Goal: Task Accomplishment & Management: Manage account settings

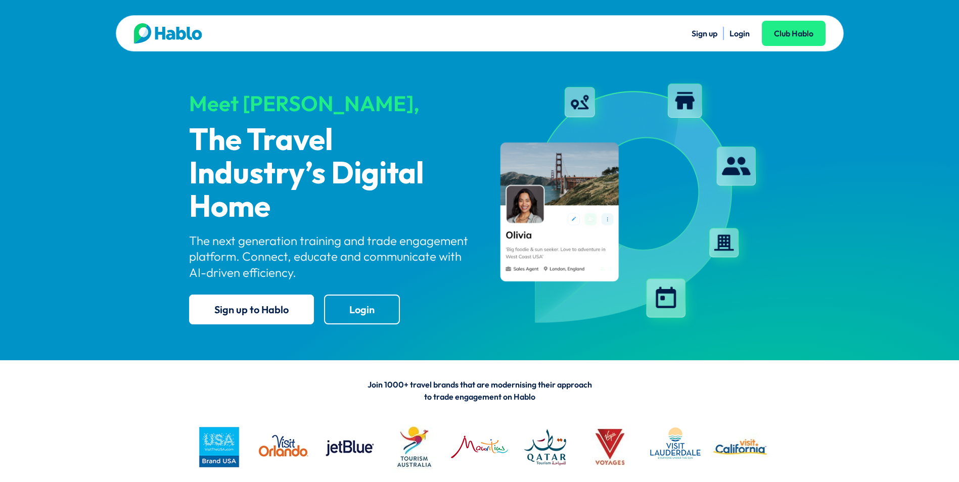
click at [739, 34] on link "Login" at bounding box center [739, 33] width 20 height 10
click at [737, 36] on link "Login" at bounding box center [739, 33] width 20 height 10
click at [735, 32] on link "Login" at bounding box center [739, 33] width 20 height 10
click at [741, 34] on link "Login" at bounding box center [739, 33] width 20 height 10
click at [742, 34] on link "Login" at bounding box center [739, 33] width 20 height 10
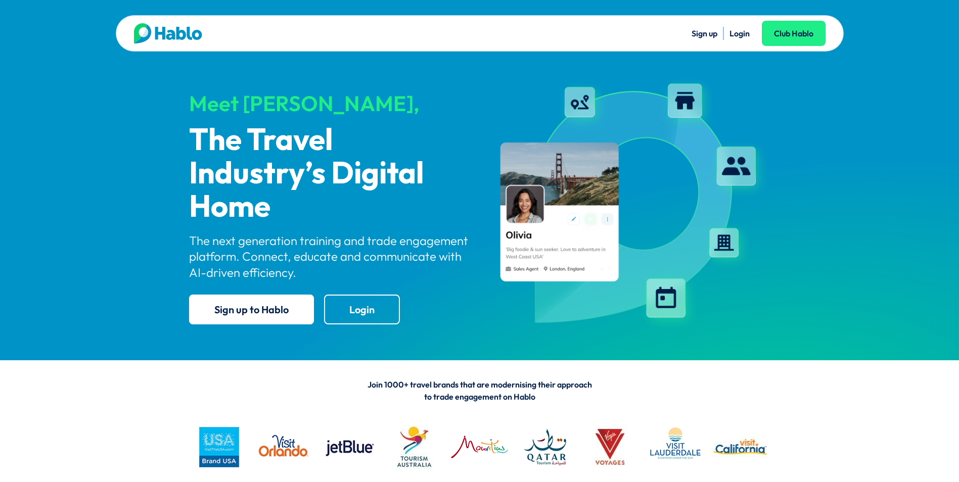
click at [739, 40] on div "Sign up Login Club Hablo" at bounding box center [653, 33] width 346 height 20
click at [739, 38] on li "Login" at bounding box center [739, 33] width 20 height 13
click at [739, 33] on link "Login" at bounding box center [739, 33] width 20 height 10
click at [745, 30] on link "Login" at bounding box center [739, 33] width 20 height 10
click at [737, 34] on link "Login" at bounding box center [739, 33] width 20 height 10
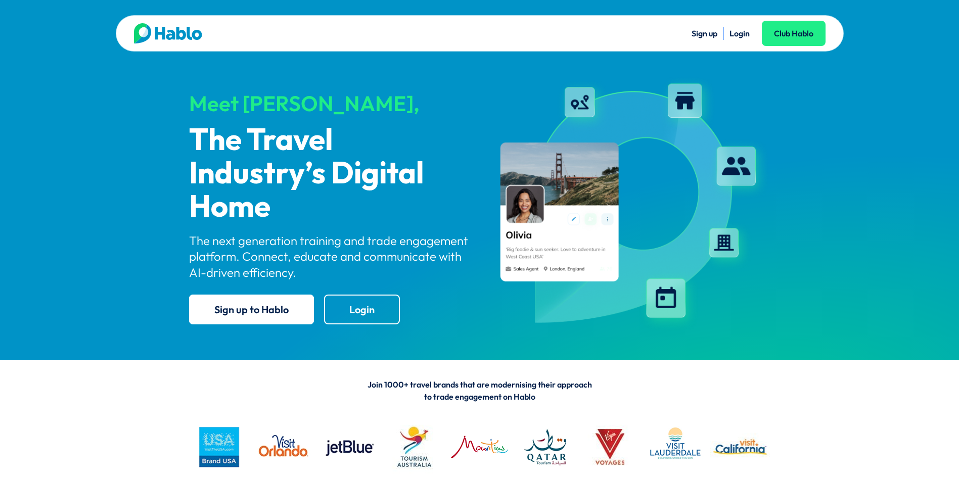
click at [737, 34] on link "Login" at bounding box center [739, 33] width 20 height 10
click at [742, 37] on link "Login" at bounding box center [739, 33] width 20 height 10
click at [739, 33] on link "Login" at bounding box center [739, 33] width 20 height 10
click at [737, 32] on link "Login" at bounding box center [739, 33] width 20 height 10
click at [737, 36] on link "Login" at bounding box center [739, 33] width 20 height 10
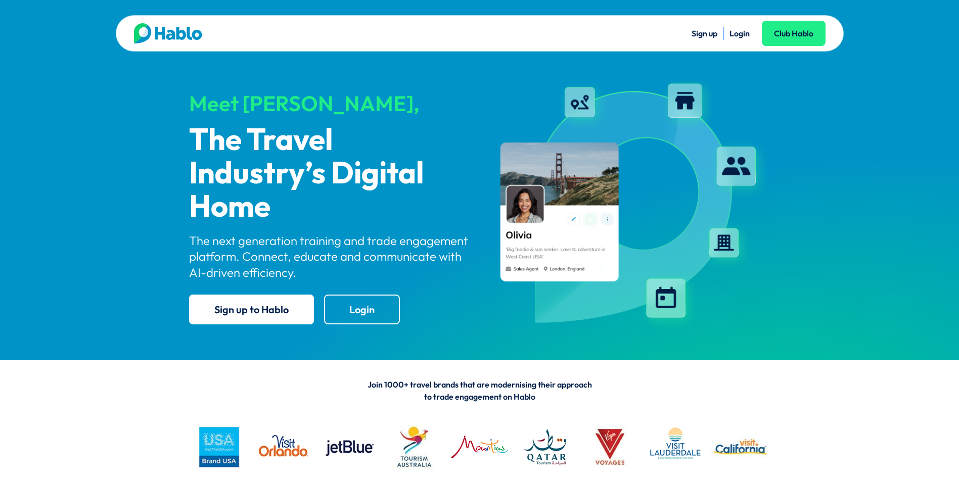
click at [739, 34] on link "Login" at bounding box center [739, 33] width 20 height 10
click at [736, 35] on link "Login" at bounding box center [739, 33] width 20 height 10
click at [356, 308] on link "Login" at bounding box center [362, 310] width 76 height 30
click at [741, 38] on link "Login" at bounding box center [739, 33] width 20 height 10
click at [738, 36] on link "Login" at bounding box center [739, 33] width 20 height 10
